Goal: Navigation & Orientation: Find specific page/section

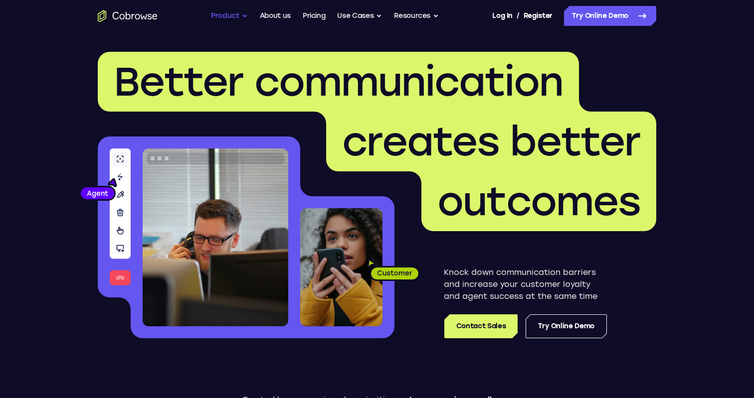
click at [223, 16] on button "Product" at bounding box center [229, 16] width 37 height 20
click at [274, 12] on link "About us" at bounding box center [275, 16] width 31 height 20
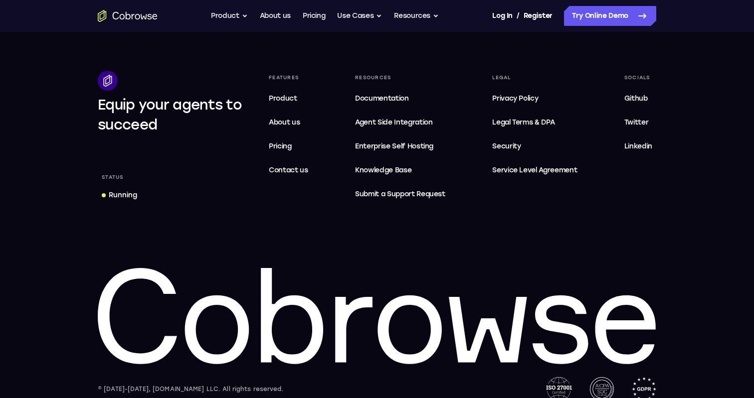
scroll to position [1958, 0]
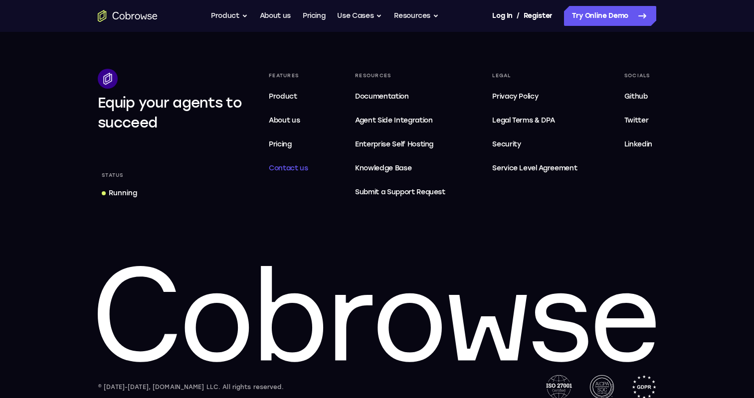
click at [298, 173] on span "Contact us" at bounding box center [288, 168] width 39 height 8
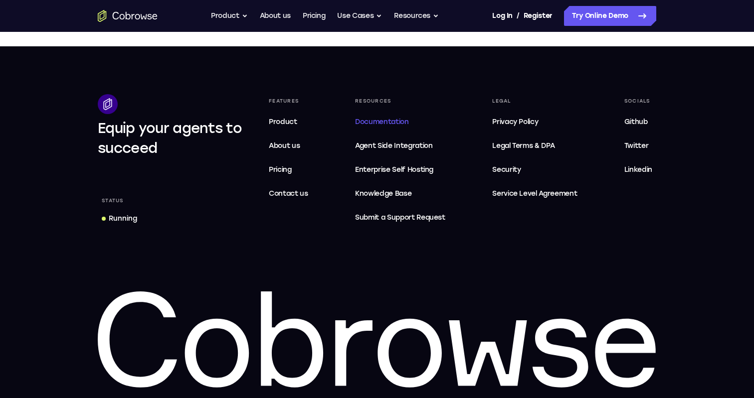
scroll to position [493, 0]
